Goal: Communication & Community: Answer question/provide support

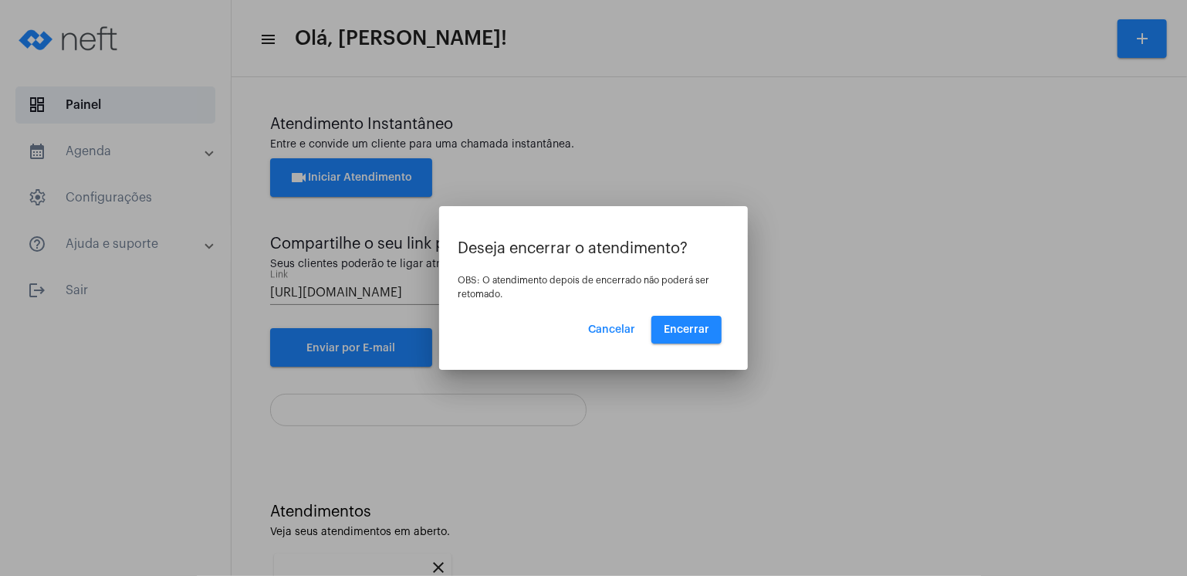
scroll to position [62, 0]
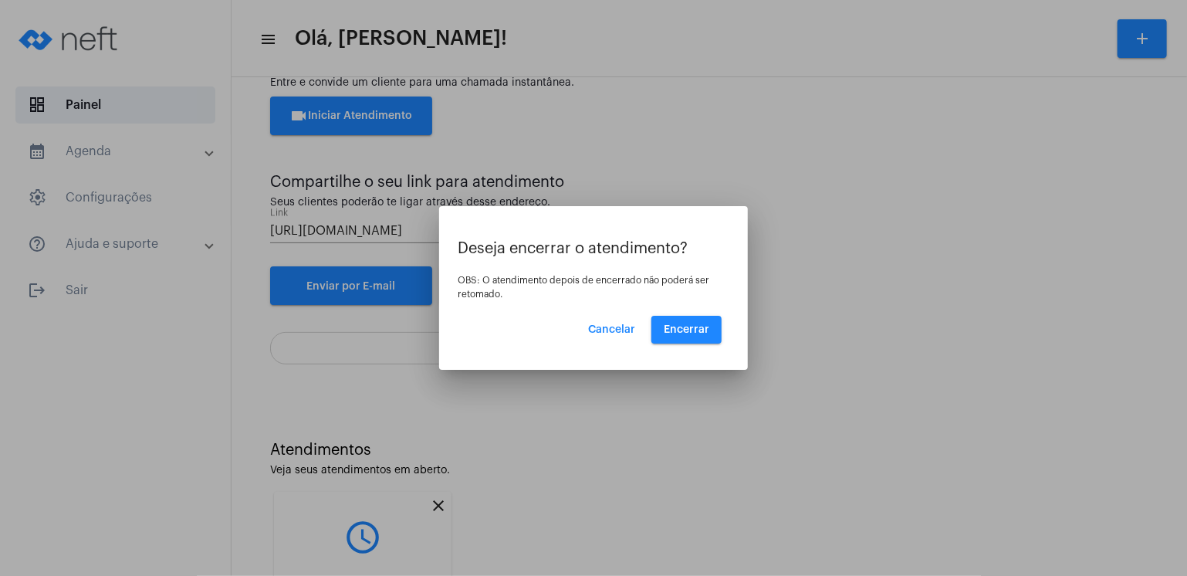
click at [362, 112] on div at bounding box center [593, 288] width 1187 height 576
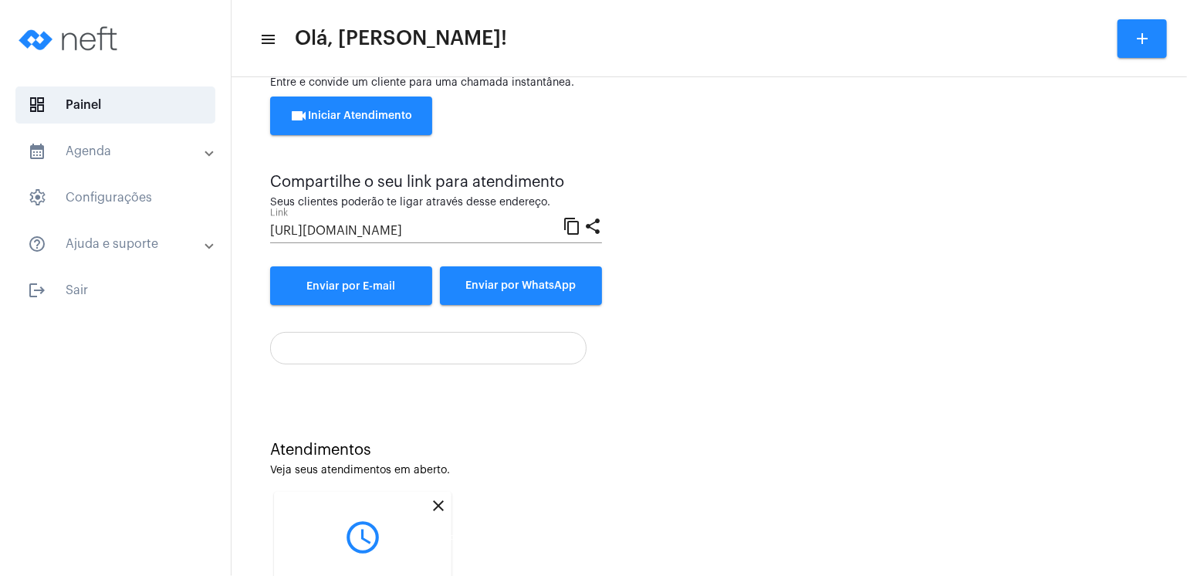
click at [438, 513] on mat-icon "close" at bounding box center [438, 505] width 19 height 19
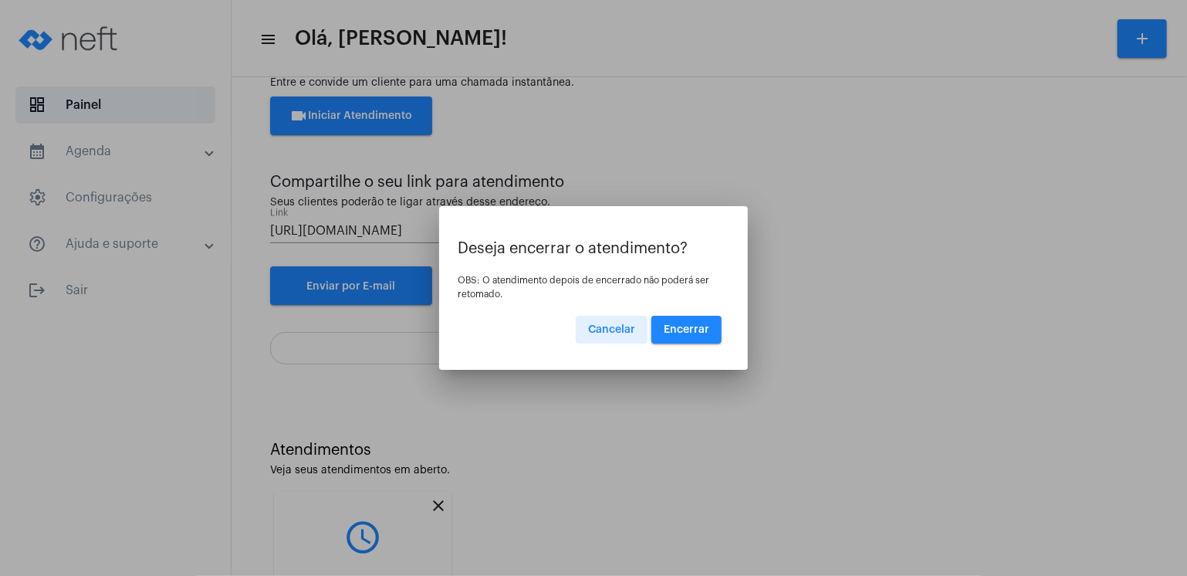
click at [673, 334] on span "Encerrar" at bounding box center [687, 329] width 46 height 11
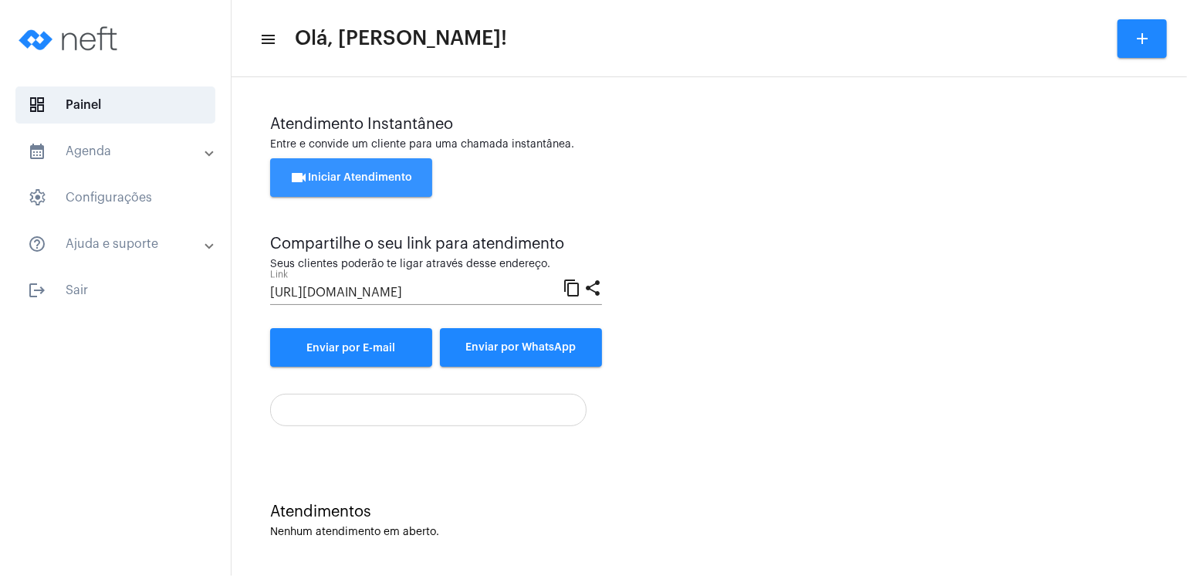
click at [400, 183] on button "videocam Iniciar Atendimento" at bounding box center [351, 177] width 162 height 39
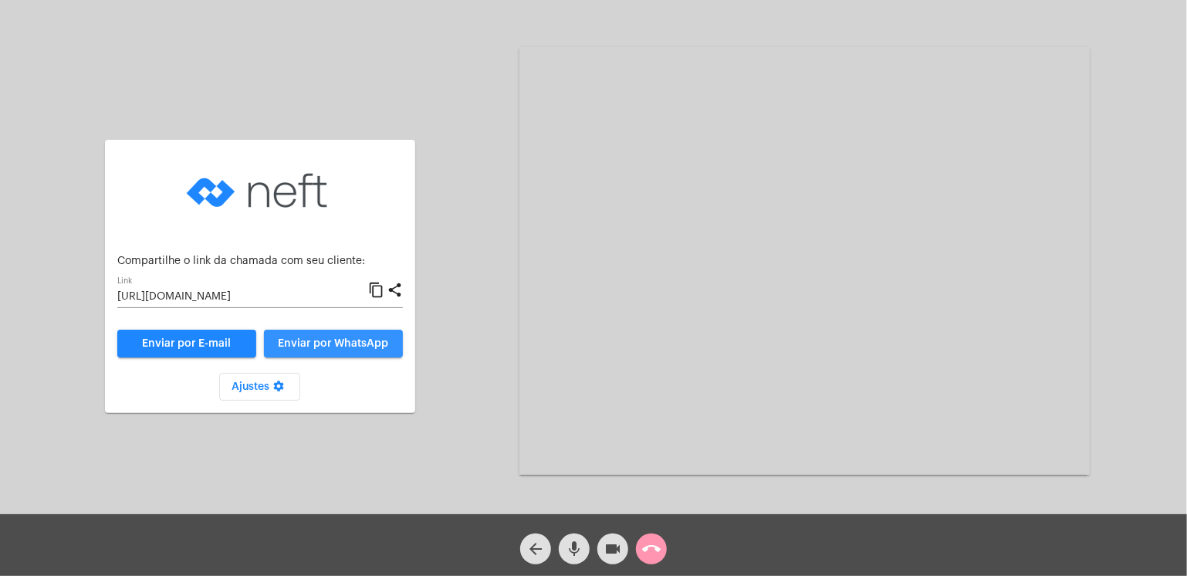
click at [364, 343] on span "Enviar por WhatsApp" at bounding box center [333, 343] width 110 height 11
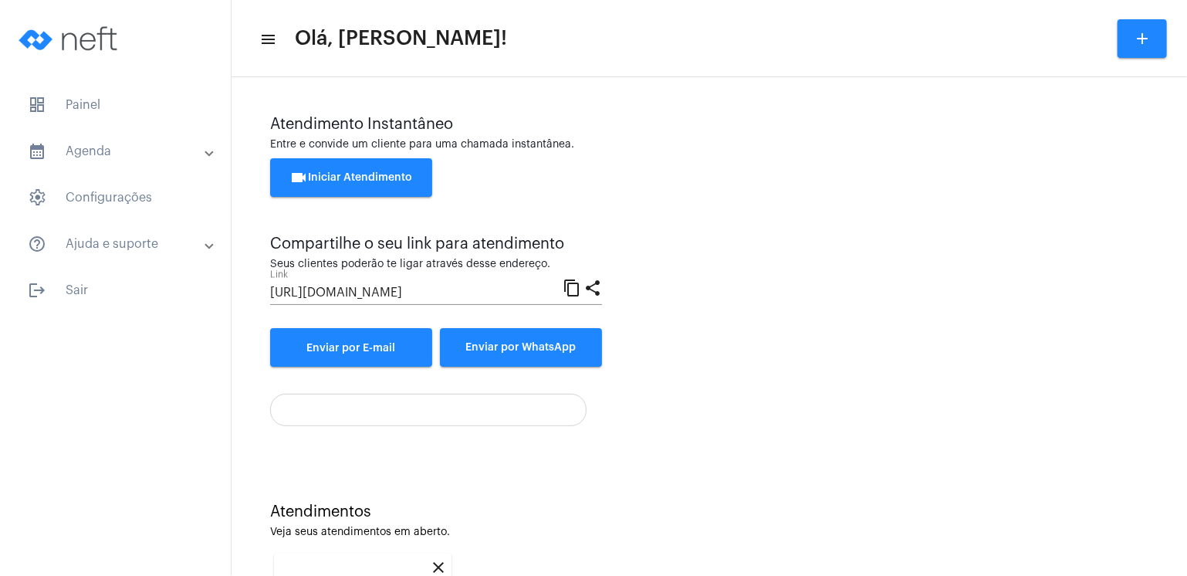
scroll to position [199, 0]
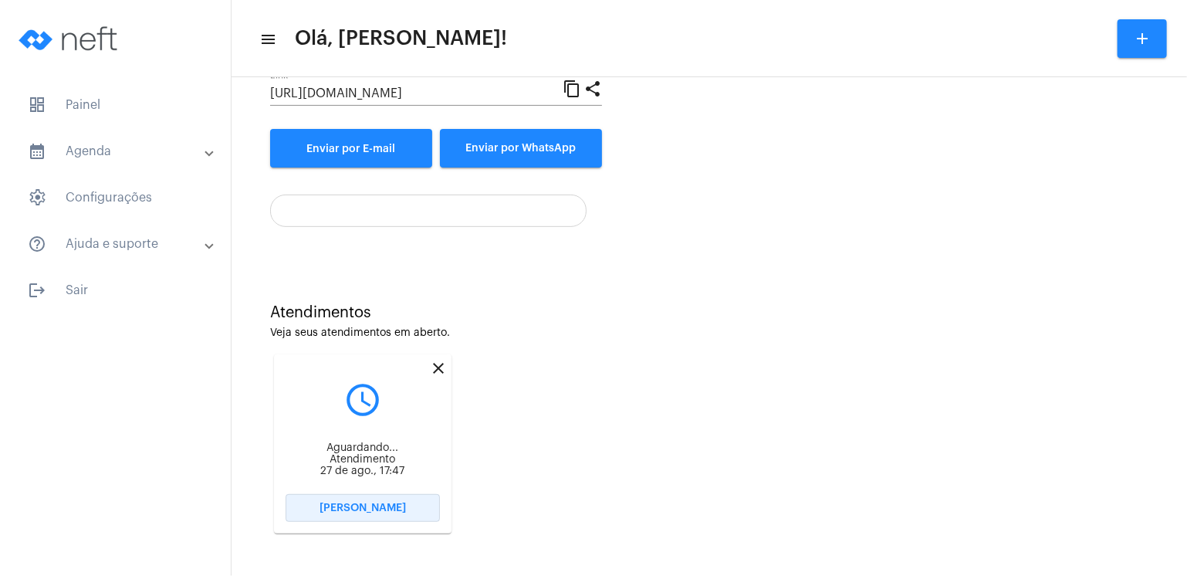
click at [418, 508] on button "[PERSON_NAME]" at bounding box center [363, 508] width 154 height 28
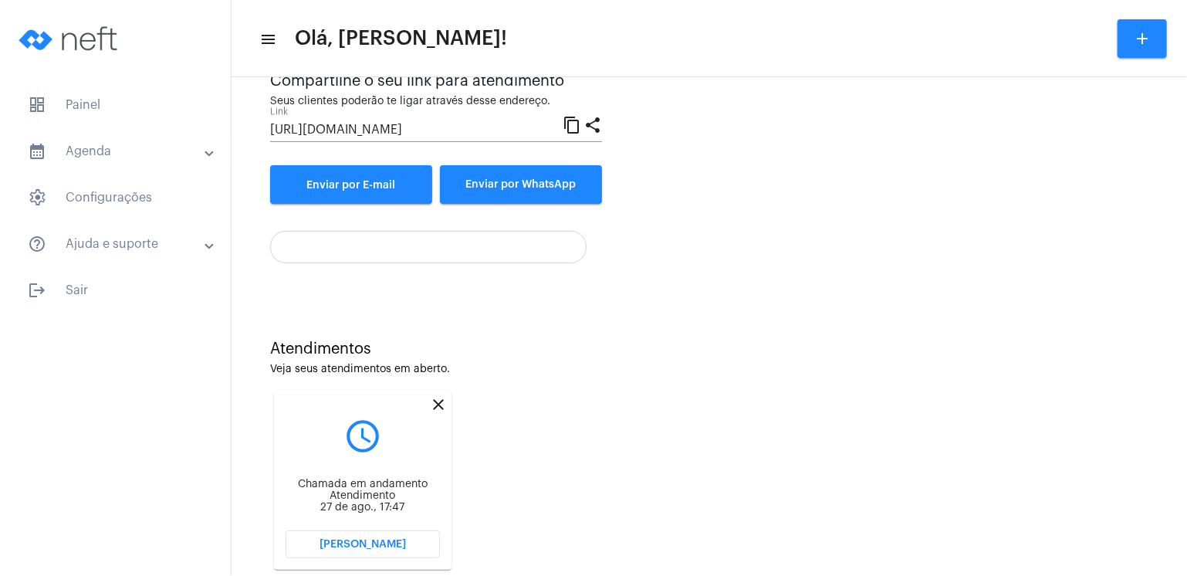
scroll to position [199, 0]
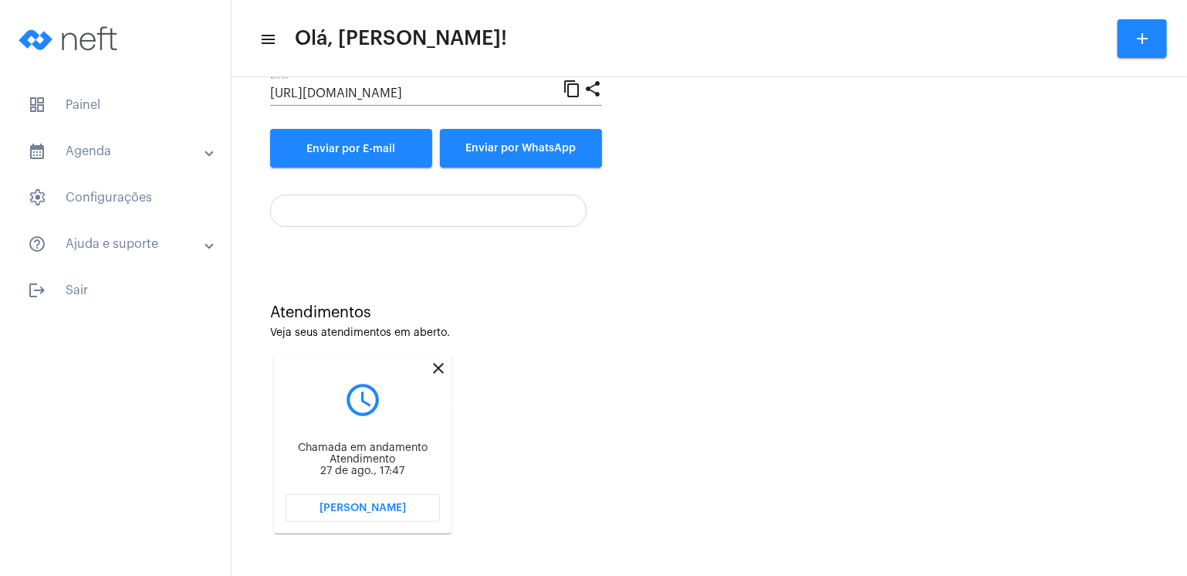
click at [436, 363] on mat-icon "close" at bounding box center [438, 368] width 19 height 19
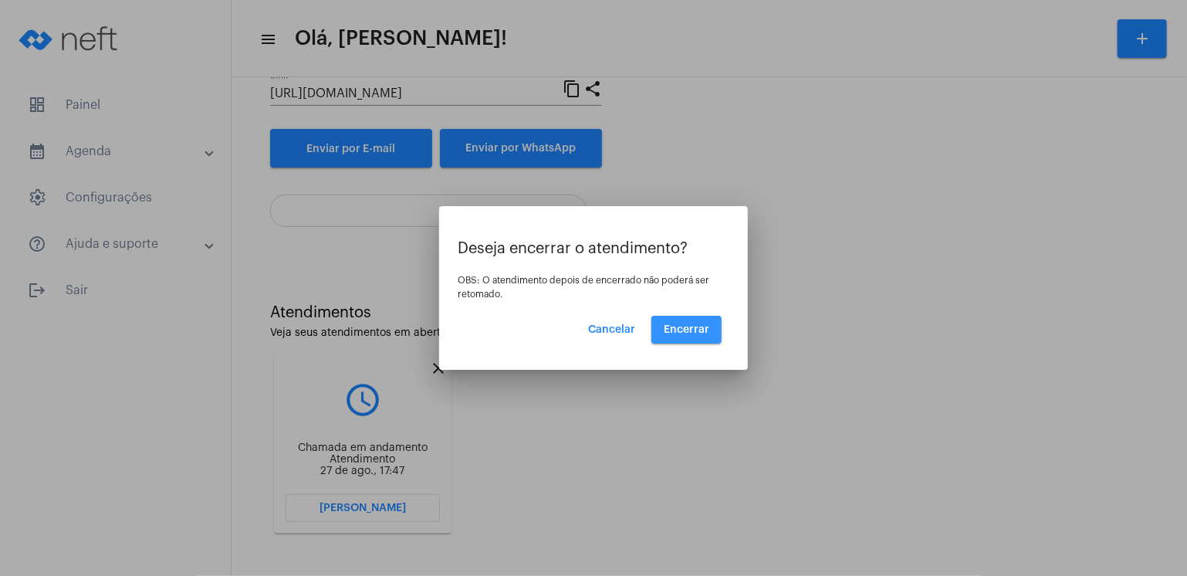
click at [685, 333] on span "Encerrar" at bounding box center [687, 329] width 46 height 11
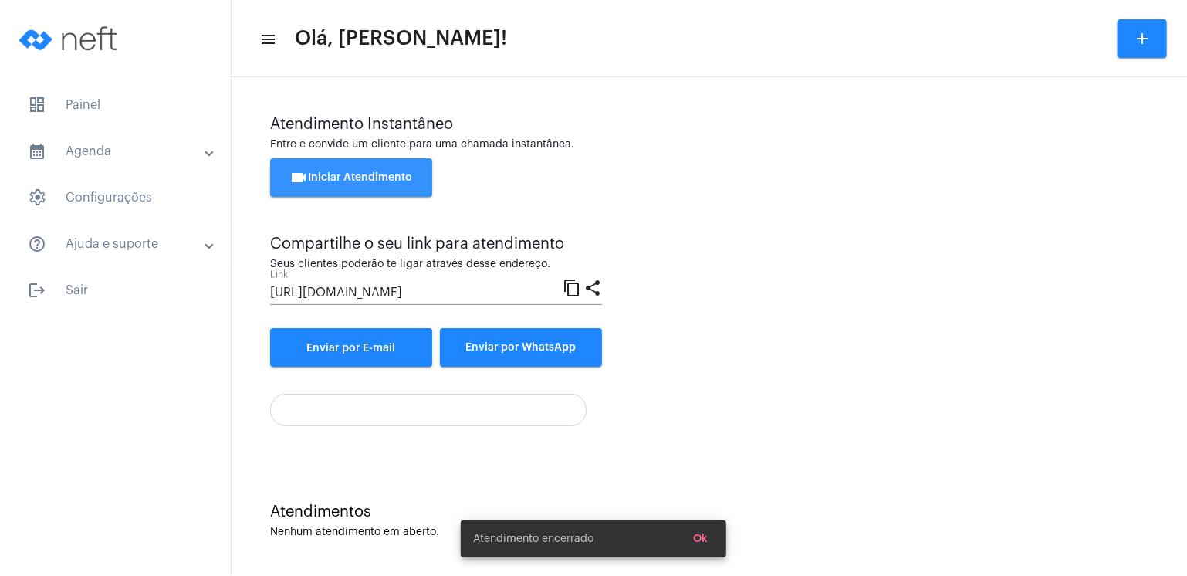
click at [394, 164] on button "videocam Iniciar Atendimento" at bounding box center [351, 177] width 162 height 39
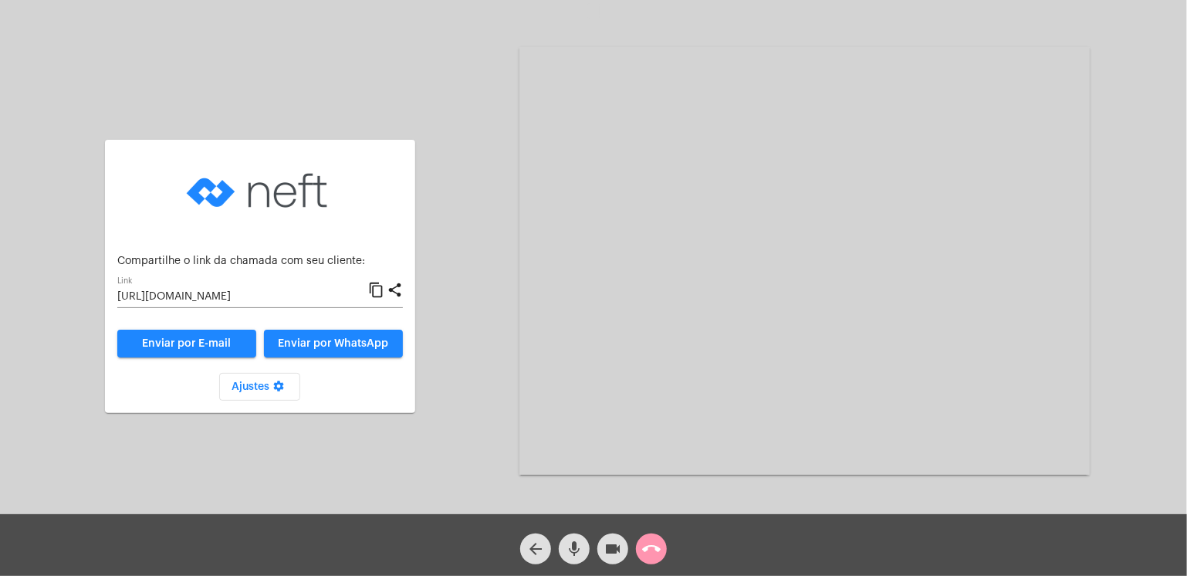
click at [374, 335] on button "Enviar por WhatsApp" at bounding box center [333, 343] width 139 height 28
